Goal: Task Accomplishment & Management: Manage account settings

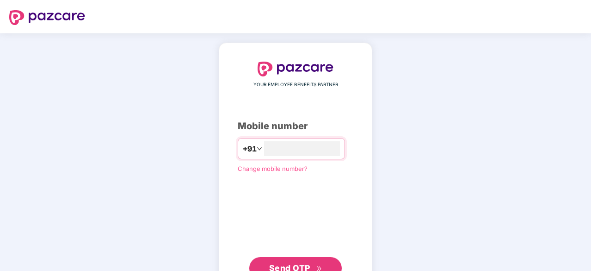
type input "**********"
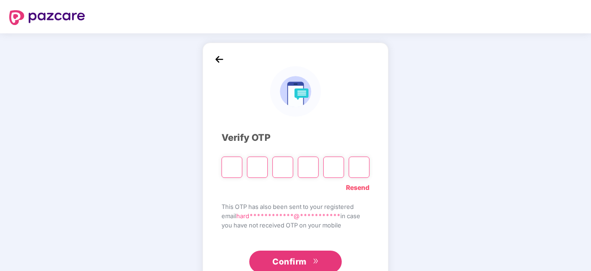
type input "*"
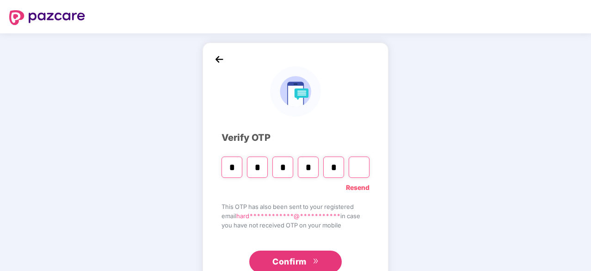
type input "*"
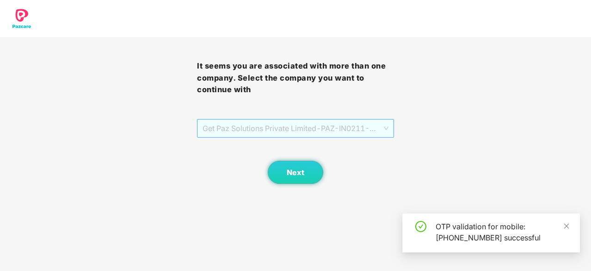
click at [302, 131] on span "Get Paz Solutions Private Limited - PAZ-IN0211 - EMPLOYEE" at bounding box center [296, 128] width 186 height 18
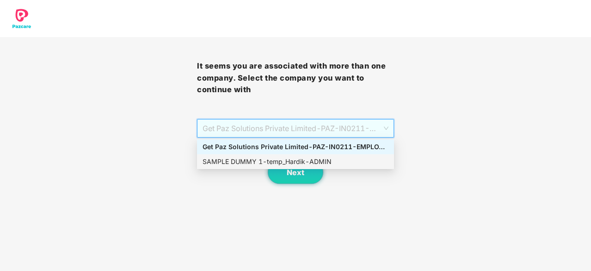
click at [308, 160] on div "SAMPLE DUMMY 1 - temp_Hardik - ADMIN" at bounding box center [296, 161] width 186 height 10
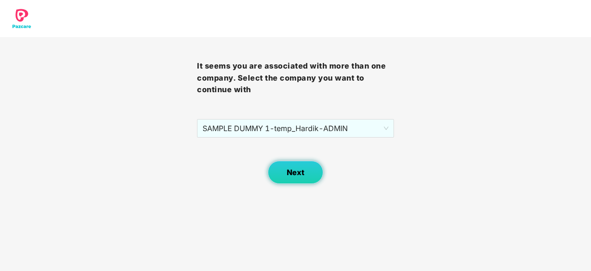
click at [296, 171] on span "Next" at bounding box center [296, 172] width 18 height 9
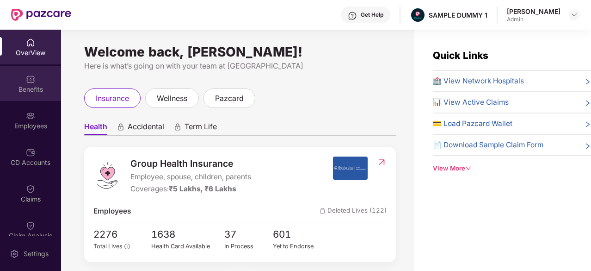
click at [46, 78] on div "Benefits" at bounding box center [30, 83] width 61 height 35
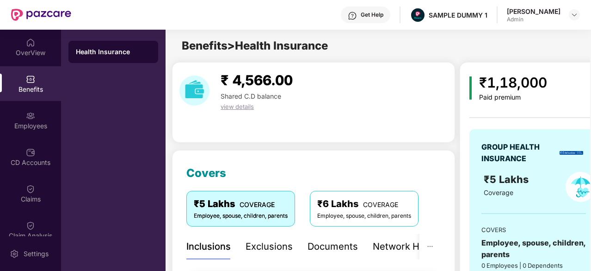
click at [99, 49] on div "Health Insurance" at bounding box center [113, 51] width 75 height 9
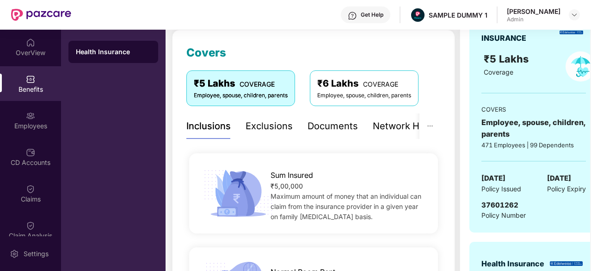
scroll to position [137, 0]
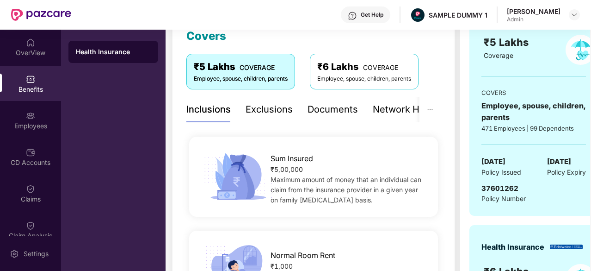
click at [249, 164] on img at bounding box center [238, 176] width 75 height 52
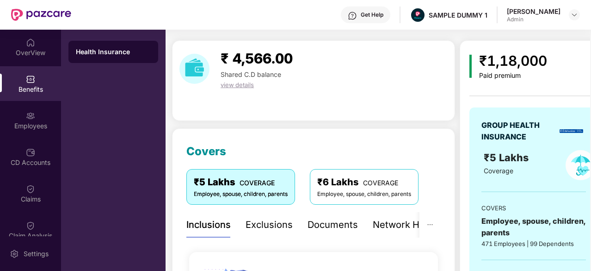
scroll to position [0, 0]
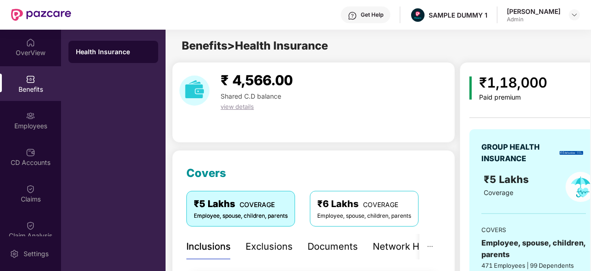
click at [329, 245] on div "Documents" at bounding box center [333, 246] width 50 height 14
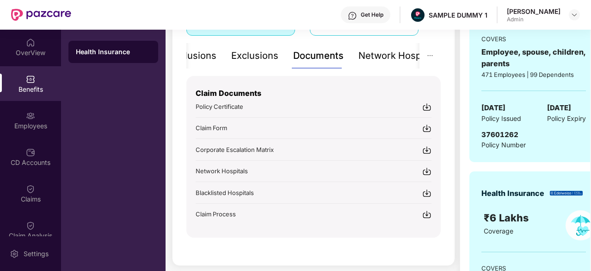
scroll to position [190, 0]
click at [377, 51] on div "Network Hospitals" at bounding box center [412, 56] width 81 height 14
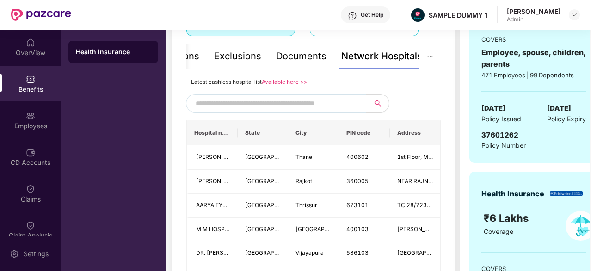
click at [312, 106] on input "text" at bounding box center [275, 103] width 158 height 14
type input "*"
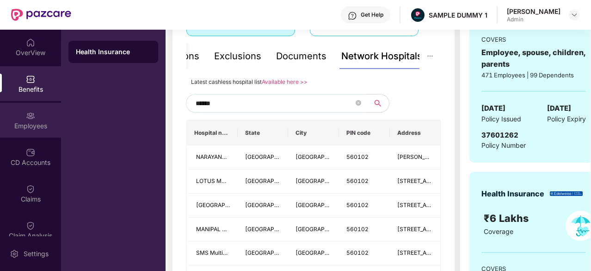
type input "******"
click at [33, 134] on div "Employees" at bounding box center [30, 120] width 61 height 35
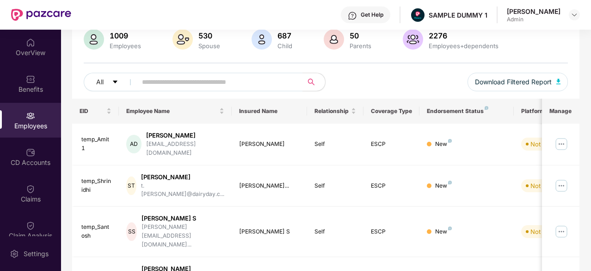
scroll to position [0, 0]
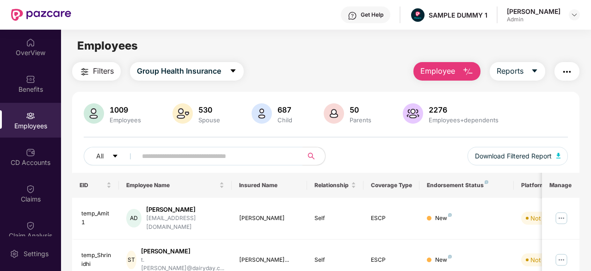
click at [435, 67] on span "Employee" at bounding box center [437, 71] width 35 height 12
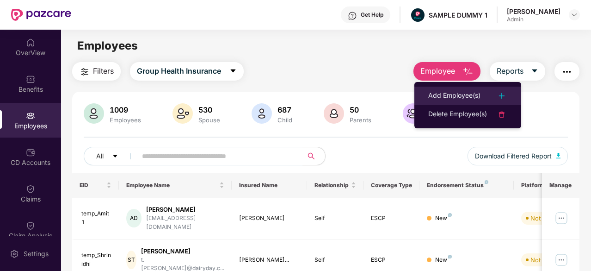
click at [456, 98] on div "Add Employee(s)" at bounding box center [454, 95] width 52 height 11
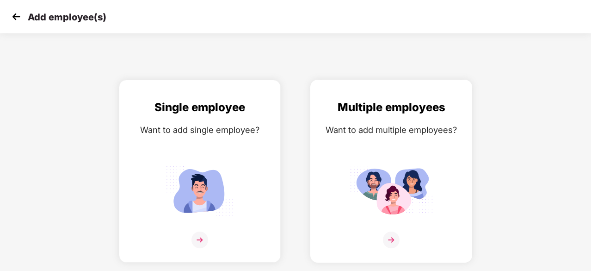
click at [396, 239] on img at bounding box center [391, 239] width 17 height 17
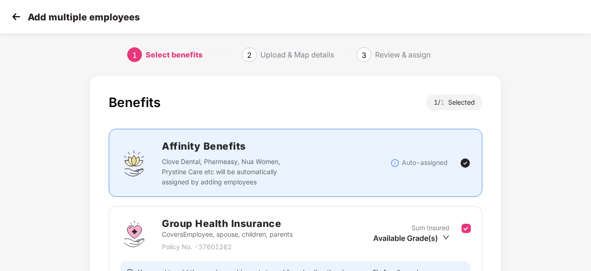
scroll to position [101, 0]
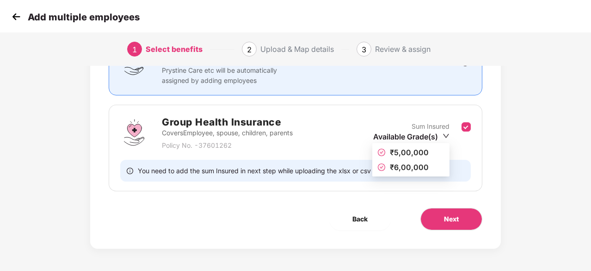
click at [425, 134] on div "Available Grade(s)" at bounding box center [411, 136] width 76 height 10
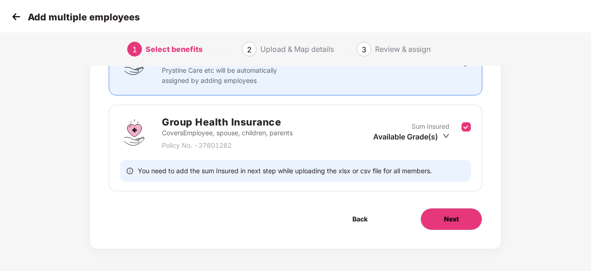
click at [440, 217] on button "Next" at bounding box center [451, 219] width 62 height 22
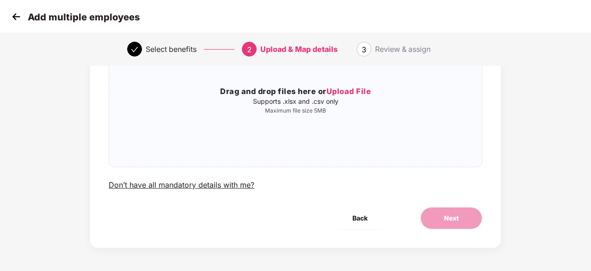
scroll to position [0, 1]
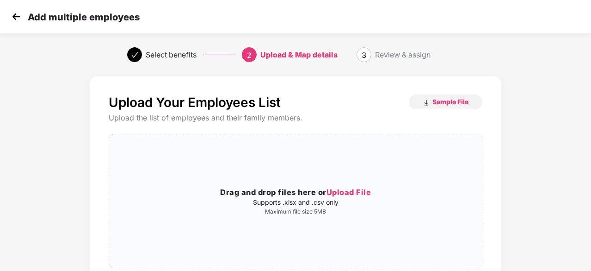
click at [398, 60] on div "Review & assign" at bounding box center [402, 54] width 55 height 15
click at [15, 11] on img at bounding box center [16, 17] width 14 height 14
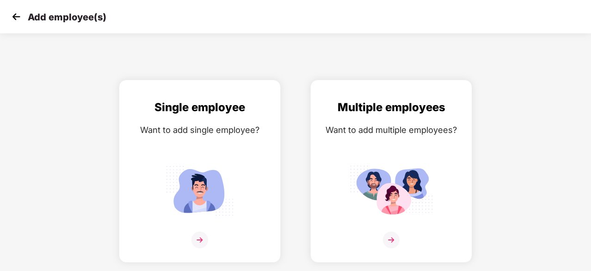
click at [15, 11] on img at bounding box center [16, 17] width 14 height 14
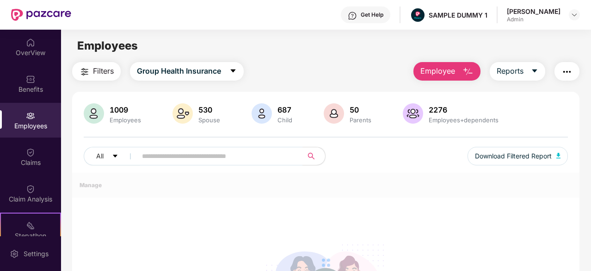
click at [436, 73] on span "Employee" at bounding box center [437, 71] width 35 height 12
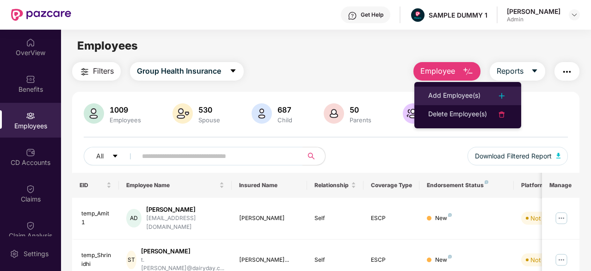
click at [440, 98] on div "Add Employee(s)" at bounding box center [454, 95] width 52 height 11
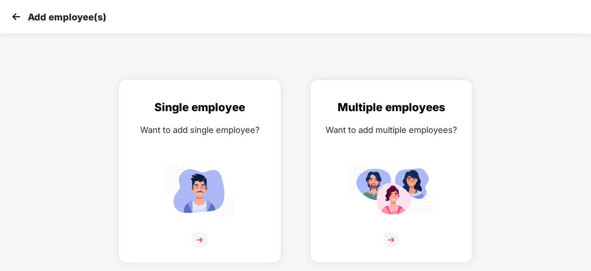
click at [181, 239] on div at bounding box center [200, 245] width 142 height 28
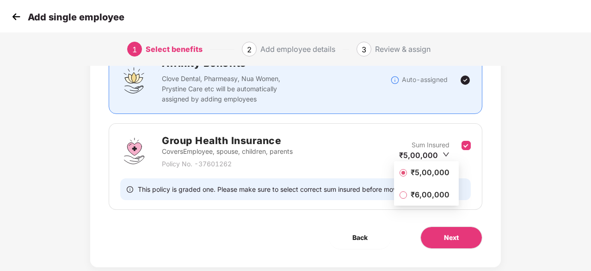
scroll to position [83, 1]
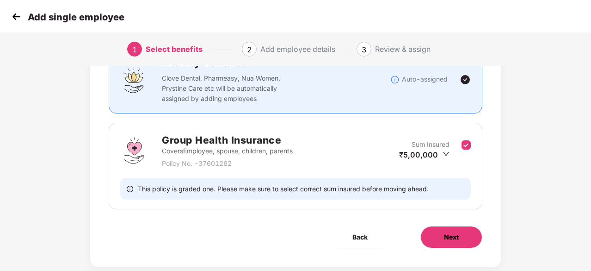
click at [461, 244] on button "Next" at bounding box center [451, 237] width 62 height 22
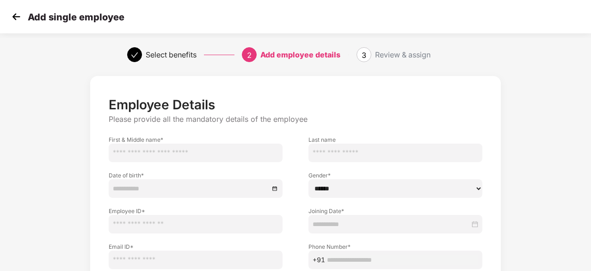
scroll to position [0, 0]
click at [16, 16] on img at bounding box center [16, 17] width 14 height 14
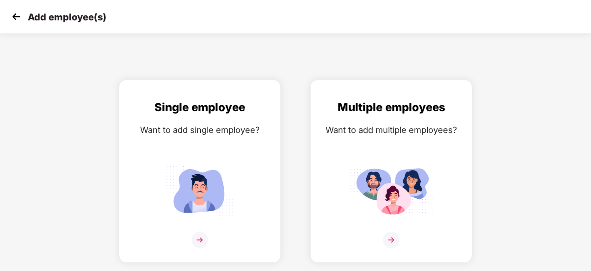
click at [16, 16] on img at bounding box center [16, 17] width 14 height 14
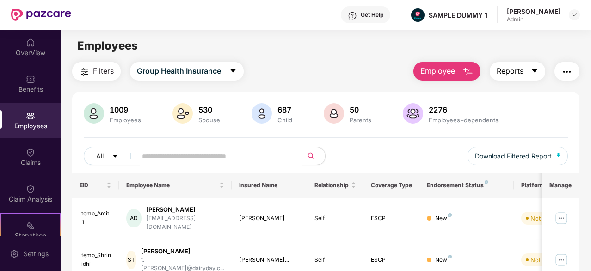
click at [507, 66] on span "Reports" at bounding box center [510, 71] width 27 height 12
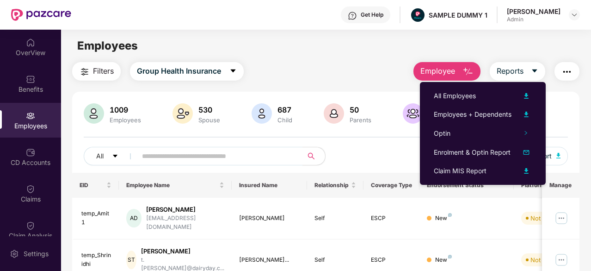
click at [566, 69] on img "button" at bounding box center [566, 71] width 11 height 11
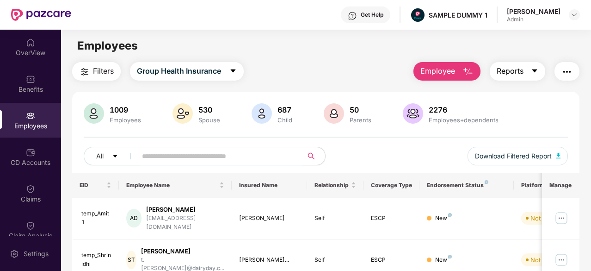
click at [515, 63] on button "Reports" at bounding box center [517, 71] width 55 height 18
click at [559, 70] on button "button" at bounding box center [566, 71] width 25 height 18
click at [33, 156] on img at bounding box center [30, 152] width 9 height 9
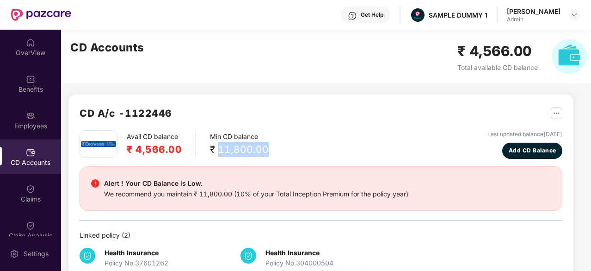
drag, startPoint x: 217, startPoint y: 147, endPoint x: 283, endPoint y: 147, distance: 65.7
click at [283, 147] on div "Avail CD balance ₹ 4,566.00 Min CD balance ₹ 11,800.00 Last updated balance [DA…" at bounding box center [321, 144] width 483 height 29
drag, startPoint x: 265, startPoint y: 146, endPoint x: 209, endPoint y: 146, distance: 55.5
click at [210, 146] on div "₹ 11,800.00" at bounding box center [239, 149] width 59 height 15
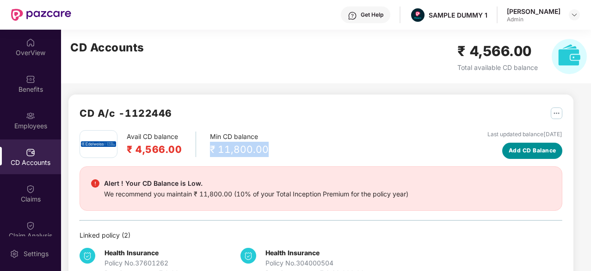
click at [514, 149] on span "Add CD Balance" at bounding box center [533, 150] width 48 height 9
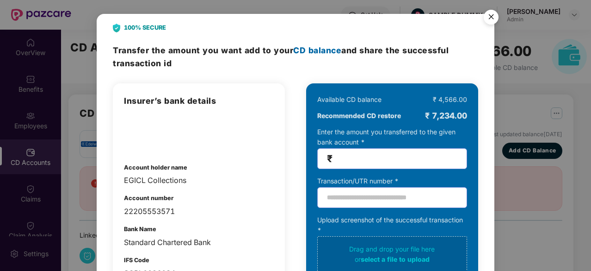
click at [486, 17] on img "Close" at bounding box center [491, 19] width 26 height 26
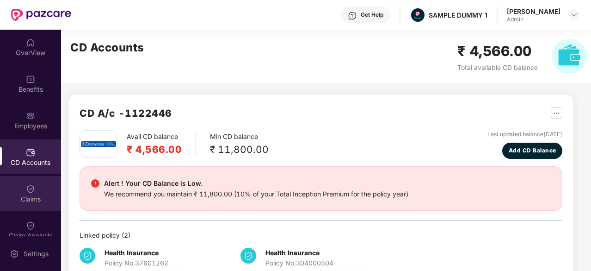
click at [24, 208] on div "Claims" at bounding box center [30, 193] width 61 height 35
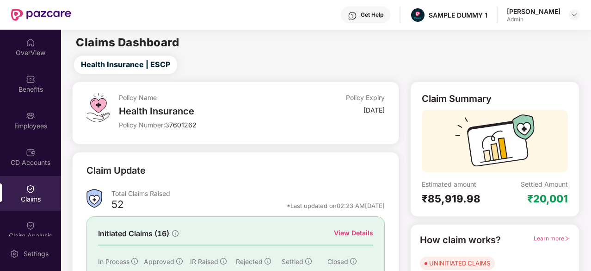
click at [363, 233] on div "View Details" at bounding box center [353, 233] width 39 height 10
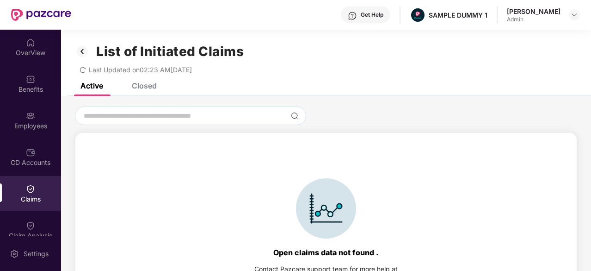
click at [153, 92] on div "Closed" at bounding box center [137, 85] width 39 height 20
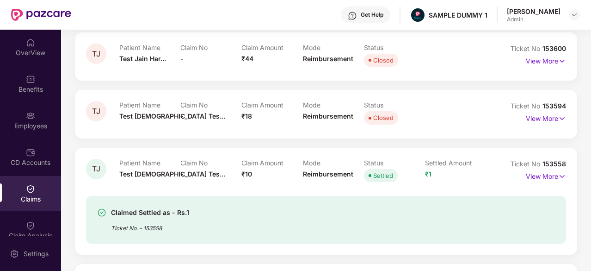
scroll to position [102, 0]
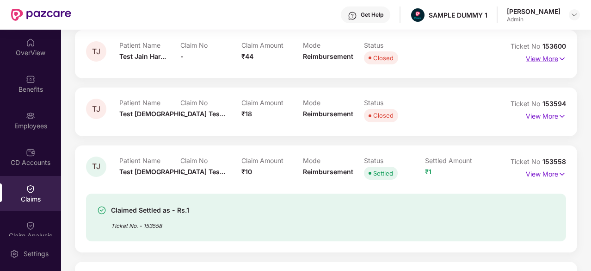
click at [550, 59] on p "View More" at bounding box center [546, 57] width 40 height 12
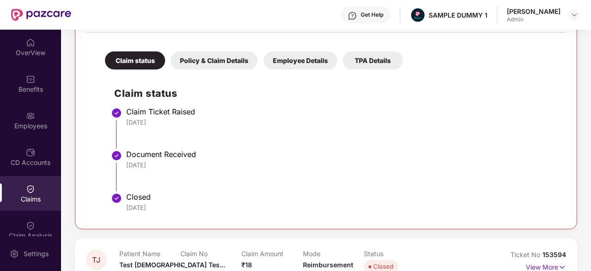
scroll to position [182, 0]
click at [220, 55] on div "Policy & Claim Details" at bounding box center [214, 60] width 87 height 18
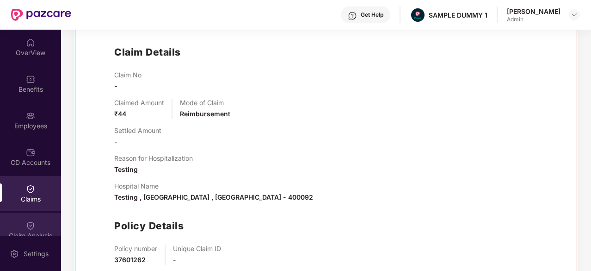
scroll to position [58, 0]
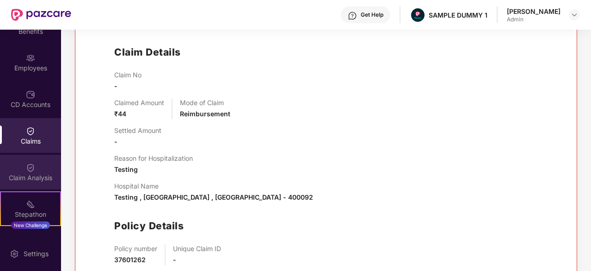
click at [13, 175] on div "Claim Analysis" at bounding box center [30, 177] width 61 height 9
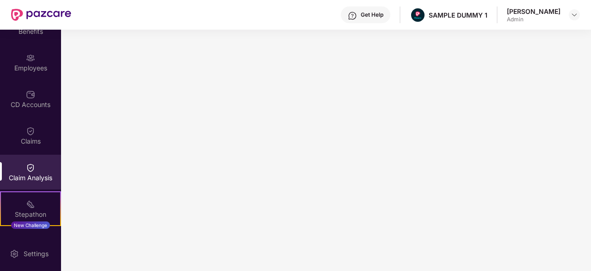
click at [365, 18] on div "Get Help" at bounding box center [372, 14] width 23 height 7
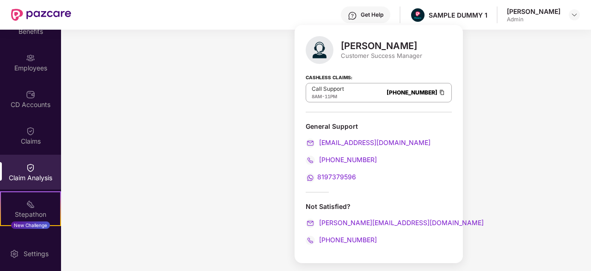
click at [271, 14] on div "Get Help SAMPLE DUMMY 1 [PERSON_NAME] Admin" at bounding box center [325, 15] width 509 height 30
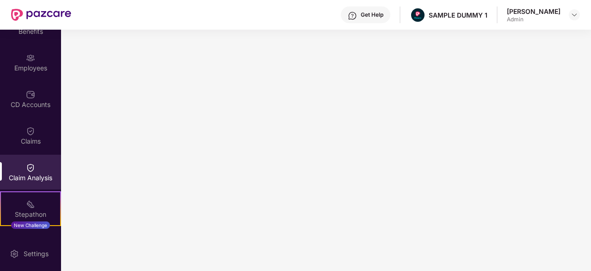
click at [351, 12] on img at bounding box center [352, 15] width 9 height 9
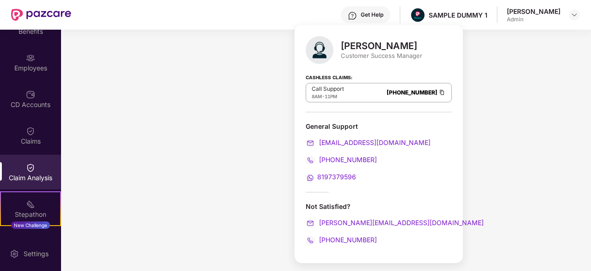
click at [223, 16] on div "Get Help SAMPLE DUMMY 1 [PERSON_NAME] Admin" at bounding box center [325, 15] width 509 height 30
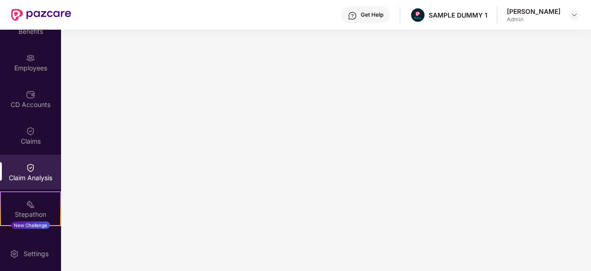
click at [348, 12] on img at bounding box center [352, 15] width 9 height 9
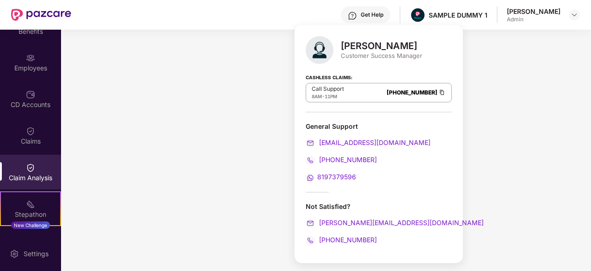
click at [295, 19] on div "Get Help SAMPLE DUMMY 1 [PERSON_NAME] Admin" at bounding box center [325, 15] width 509 height 30
